Goal: Task Accomplishment & Management: Use online tool/utility

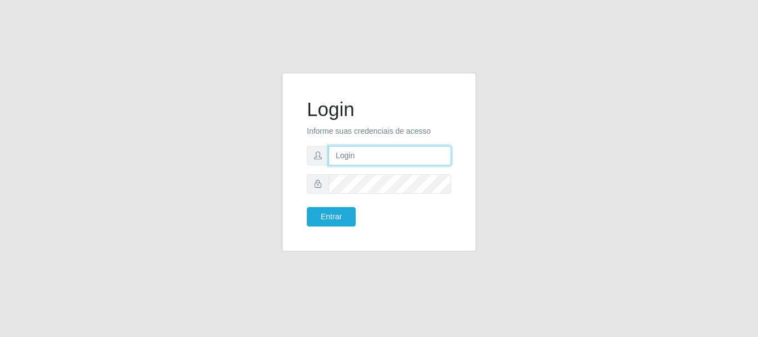
click at [348, 162] on input "text" at bounding box center [389, 155] width 123 height 19
click at [379, 160] on input "text" at bounding box center [389, 155] width 123 height 19
type input "[EMAIL_ADDRESS][DOMAIN_NAME]"
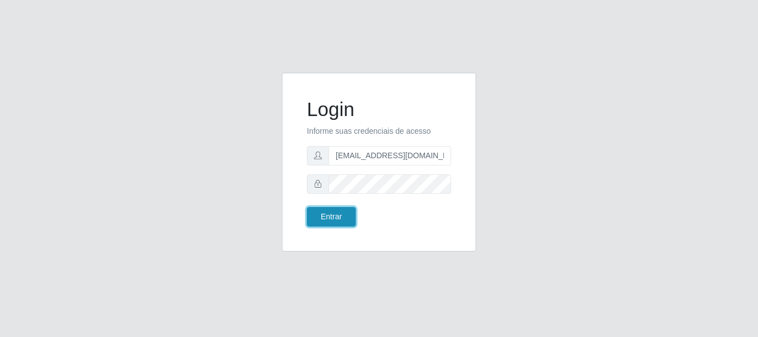
click at [325, 216] on button "Entrar" at bounding box center [331, 216] width 49 height 19
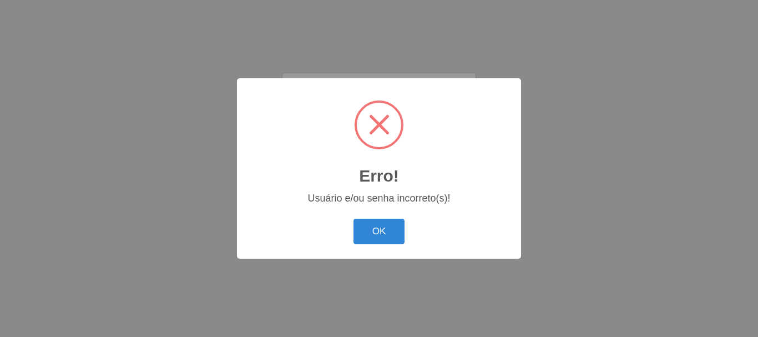
click at [353, 219] on button "OK" at bounding box center [379, 232] width 52 height 26
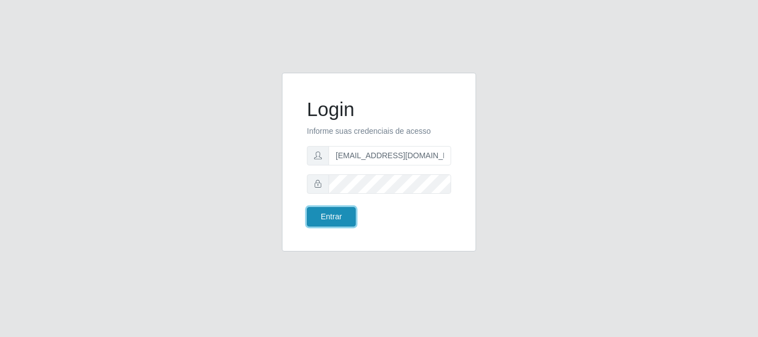
click at [337, 212] on button "Entrar" at bounding box center [331, 216] width 49 height 19
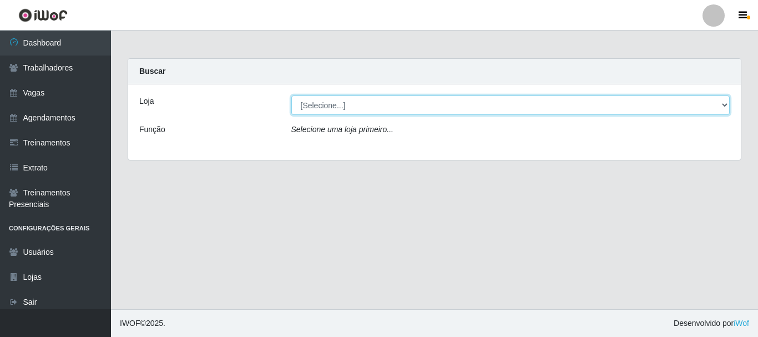
click at [334, 110] on select "[Selecione...] C-[GEOGRAPHIC_DATA]" at bounding box center [510, 104] width 439 height 19
select select "239"
click at [291, 95] on select "[Selecione...] C-[GEOGRAPHIC_DATA]" at bounding box center [510, 104] width 439 height 19
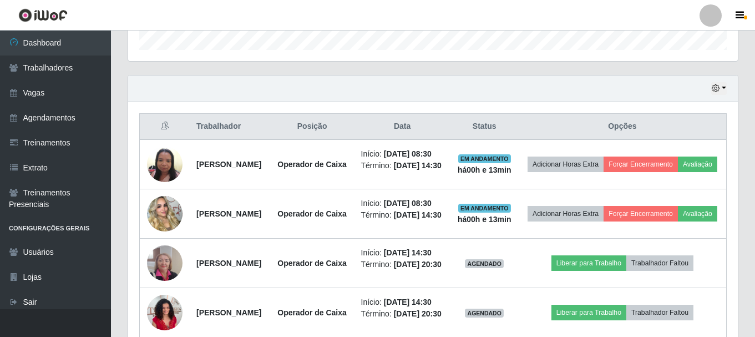
scroll to position [327, 0]
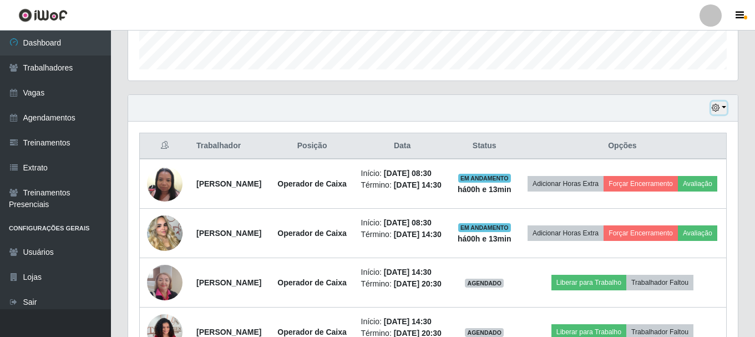
click at [722, 108] on button "button" at bounding box center [719, 107] width 16 height 13
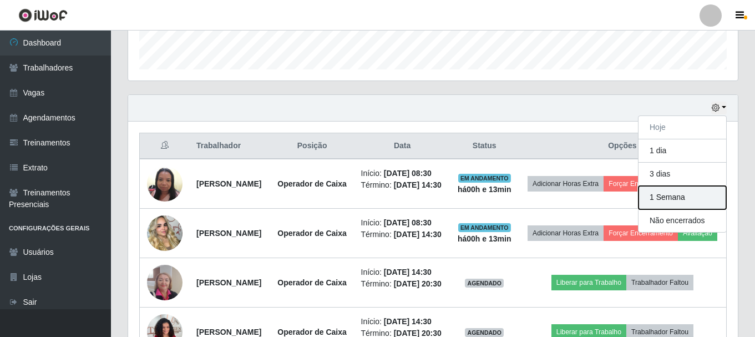
click at [690, 190] on button "1 Semana" at bounding box center [682, 197] width 88 height 23
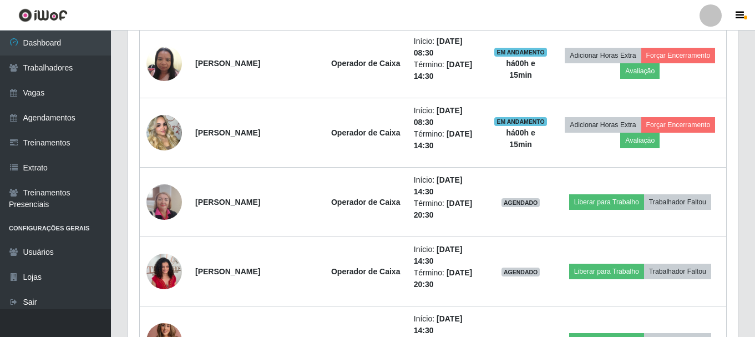
scroll to position [438, 0]
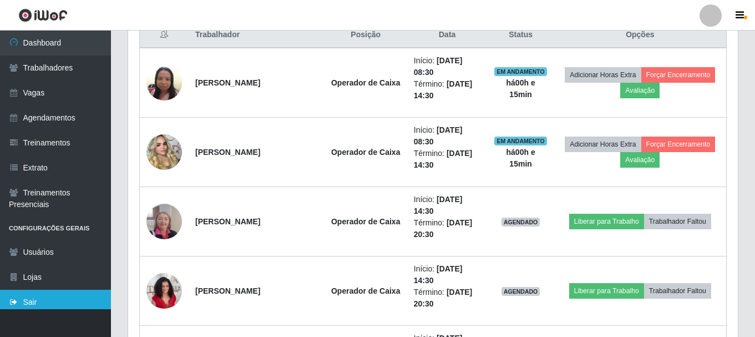
click at [29, 296] on link "Sair" at bounding box center [55, 302] width 111 height 25
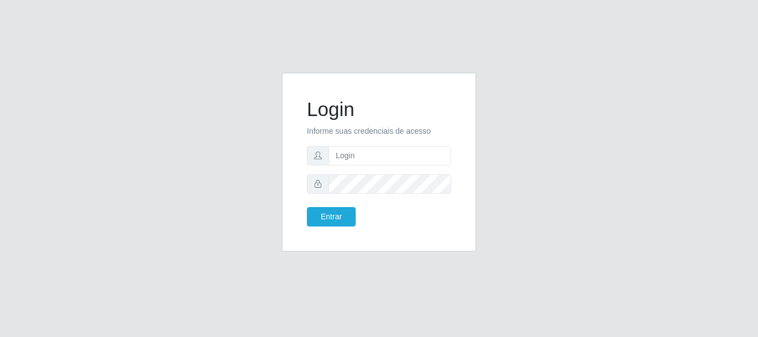
click at [88, 85] on div "Login Informe suas credenciais de acesso Entrar" at bounding box center [379, 168] width 758 height 337
